Goal: Information Seeking & Learning: Learn about a topic

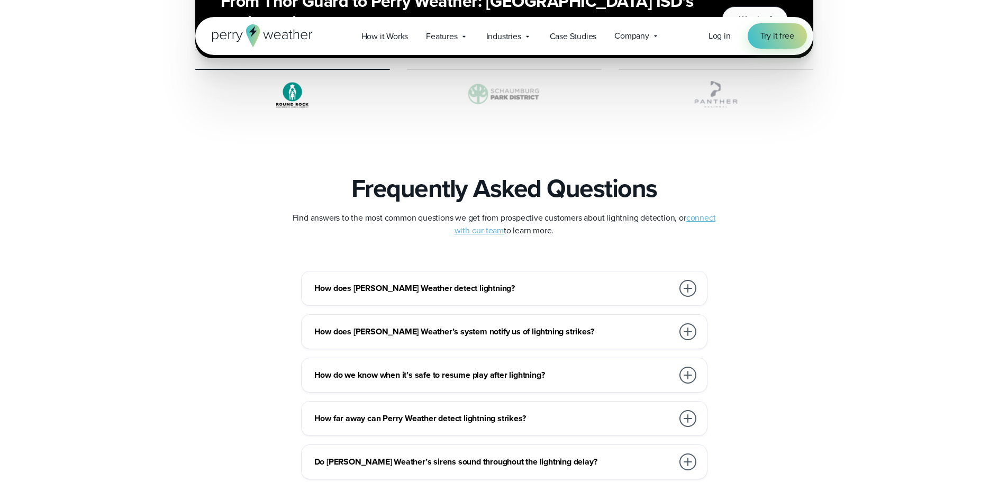
scroll to position [2222, 0]
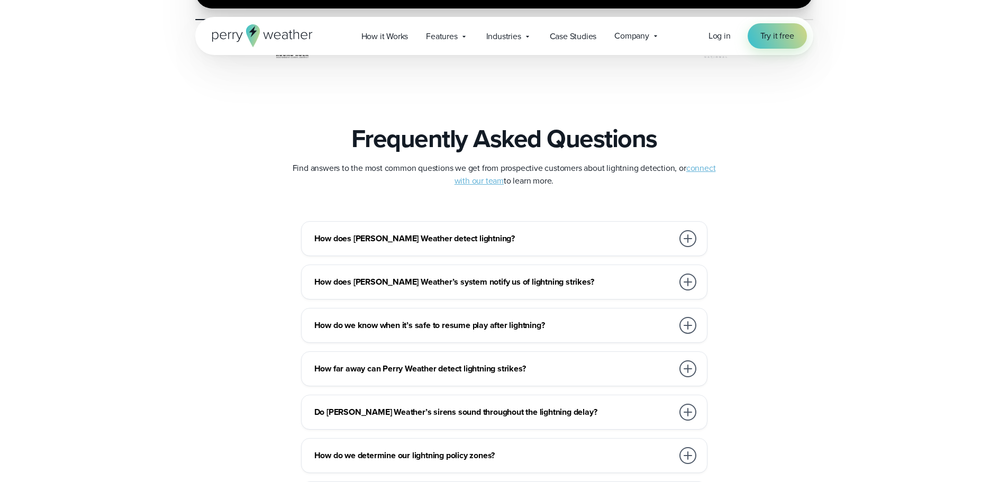
click at [388, 232] on h3 "How does [PERSON_NAME] Weather detect lightning?" at bounding box center [493, 238] width 359 height 13
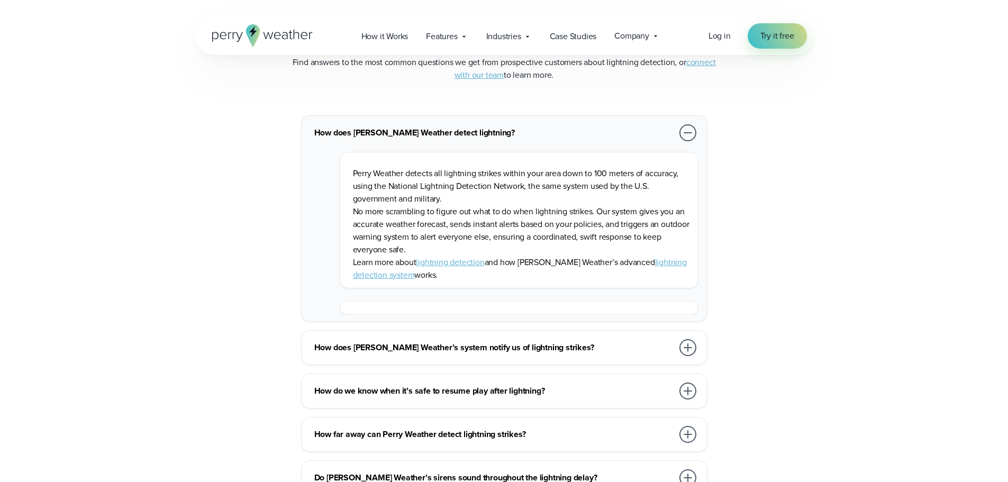
scroll to position [2381, 0]
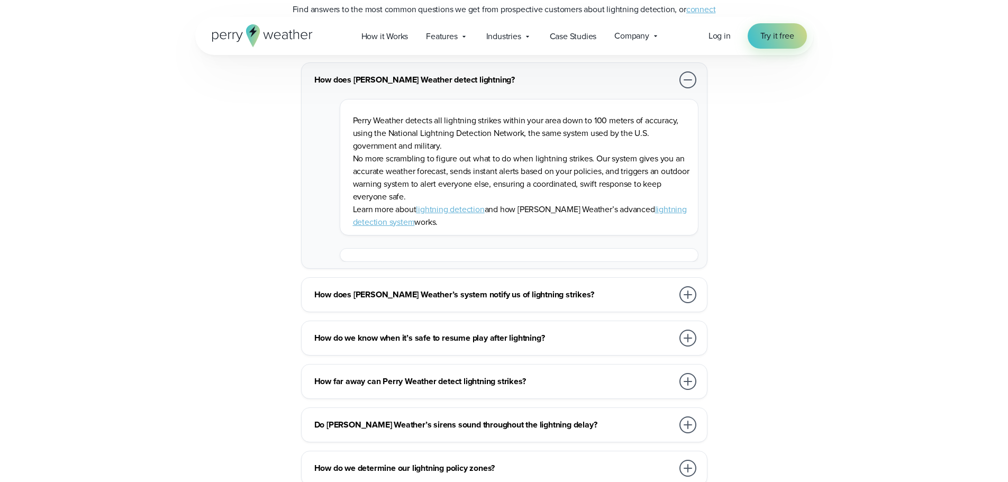
click at [319, 310] on div "How does [PERSON_NAME] Weather’s system notify us of lightning strikes? Perry W…" at bounding box center [504, 294] width 406 height 35
click at [365, 297] on h3 "How does [PERSON_NAME] Weather’s system notify us of lightning strikes?" at bounding box center [493, 294] width 359 height 13
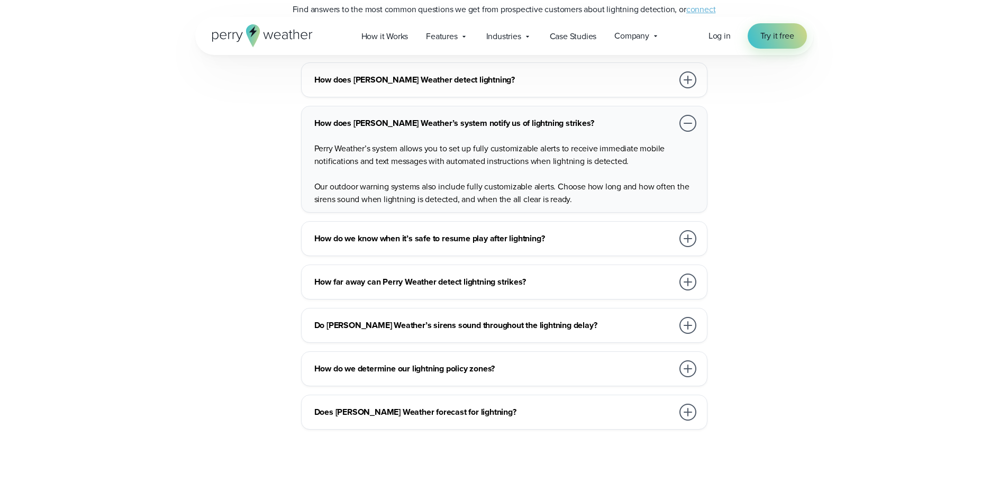
click at [374, 246] on div "How do we know when it’s safe to resume play after lightning?" at bounding box center [506, 238] width 384 height 21
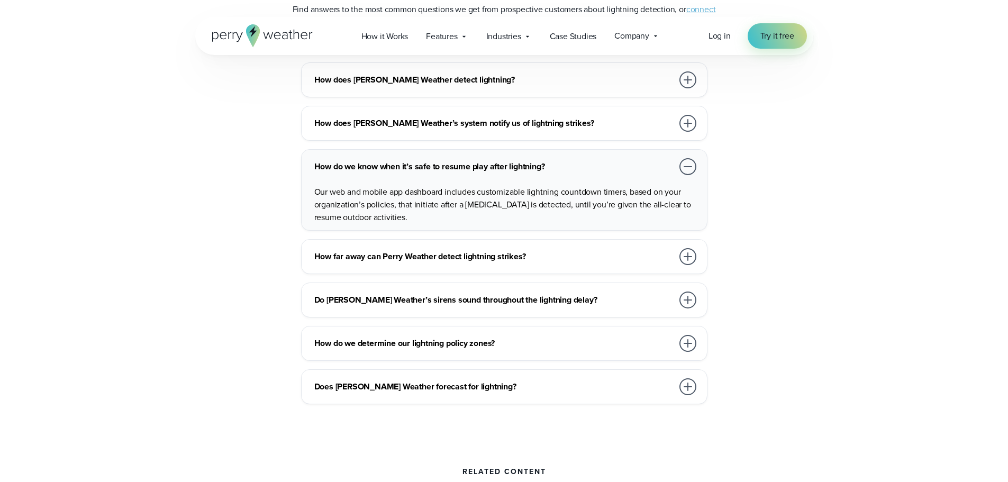
click at [349, 261] on h3 "How far away can Perry Weather detect lightning strikes?" at bounding box center [493, 256] width 359 height 13
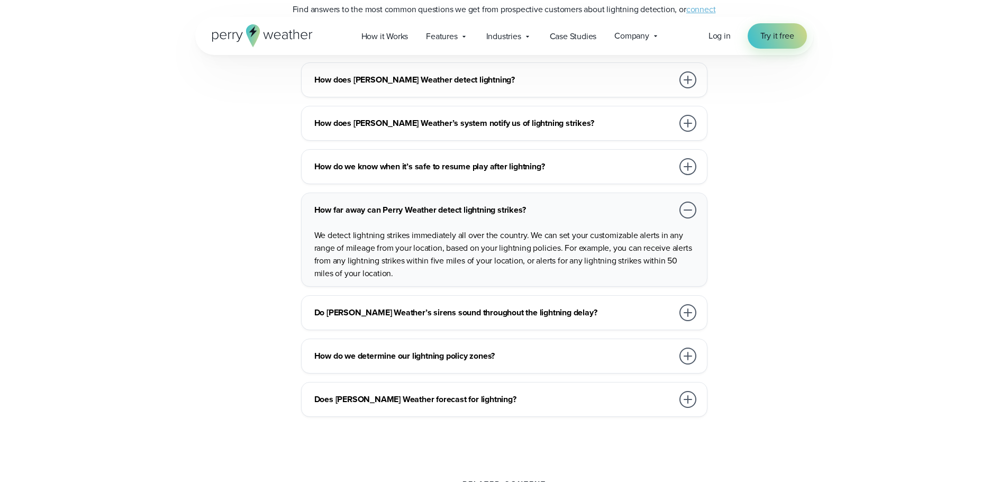
click at [389, 401] on h3 "Does [PERSON_NAME] Weather forecast for lightning?" at bounding box center [493, 399] width 359 height 13
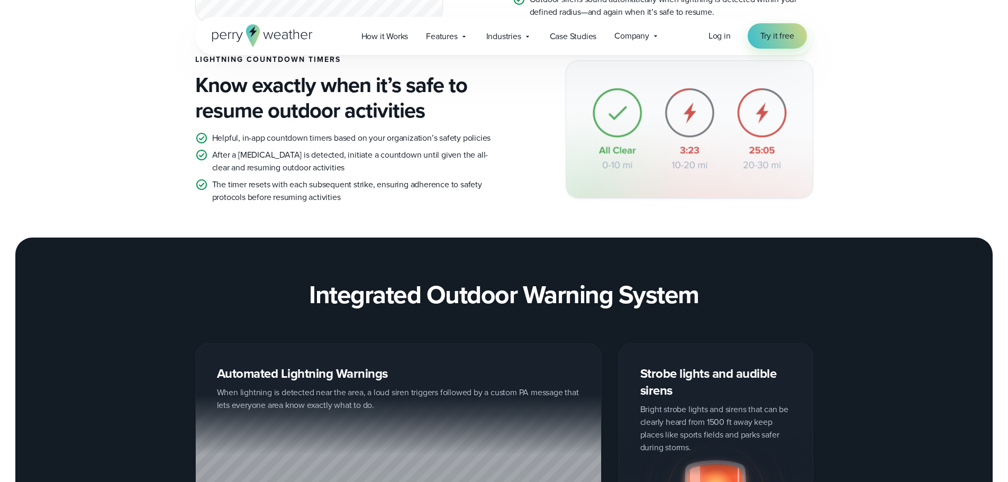
scroll to position [0, 0]
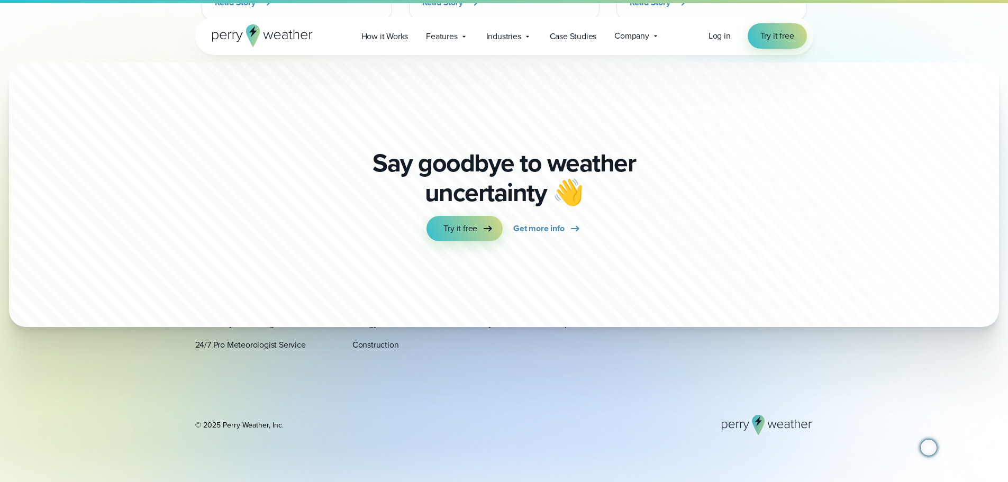
scroll to position [3968, 0]
